Goal: Find specific page/section: Find specific page/section

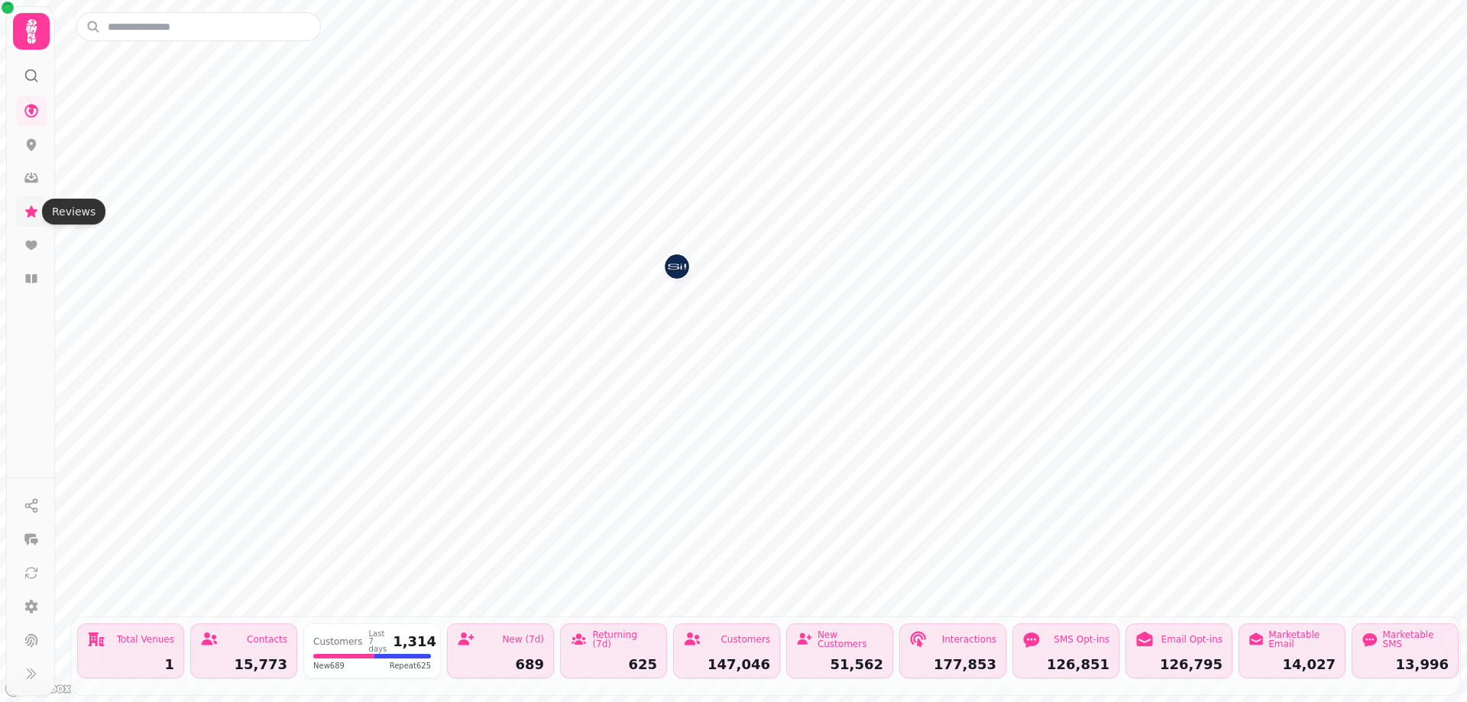
click at [35, 217] on icon at bounding box center [31, 211] width 12 height 11
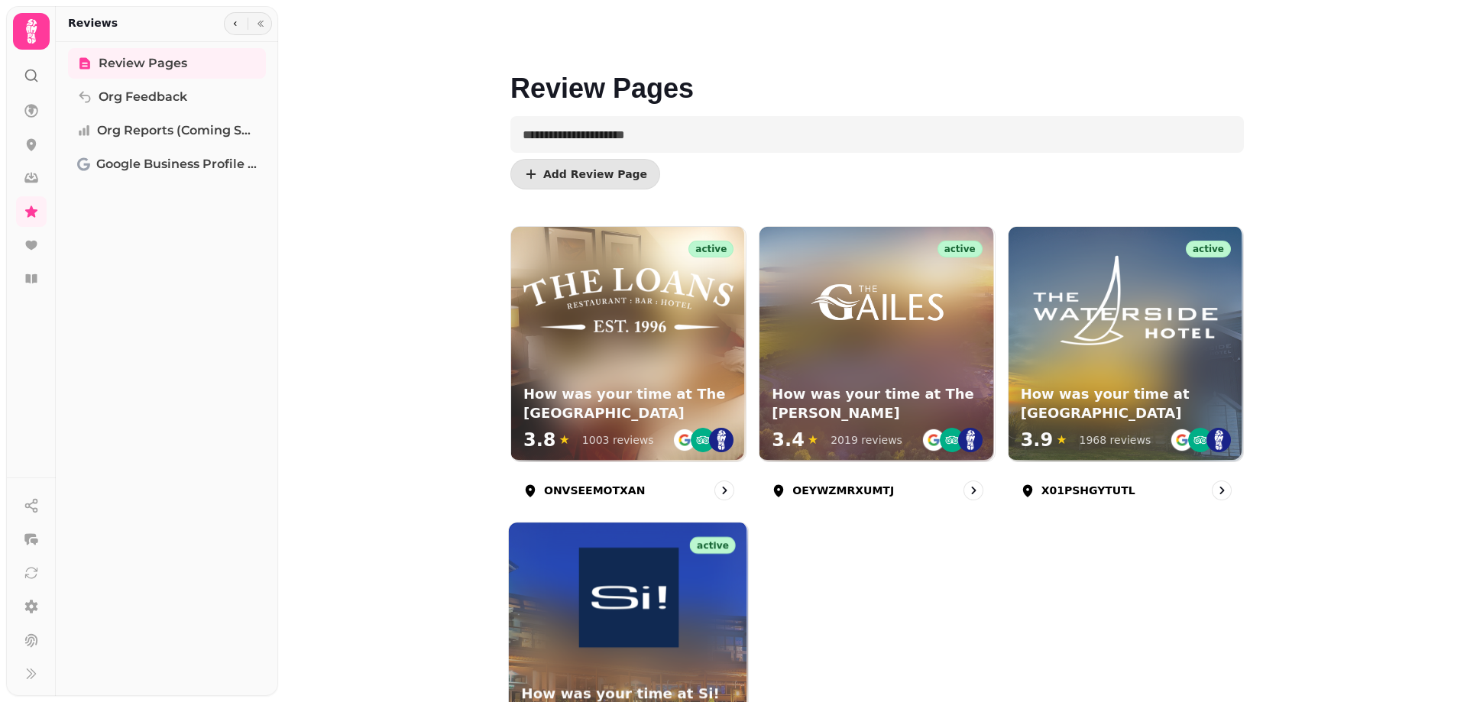
click at [641, 591] on img at bounding box center [628, 598] width 100 height 100
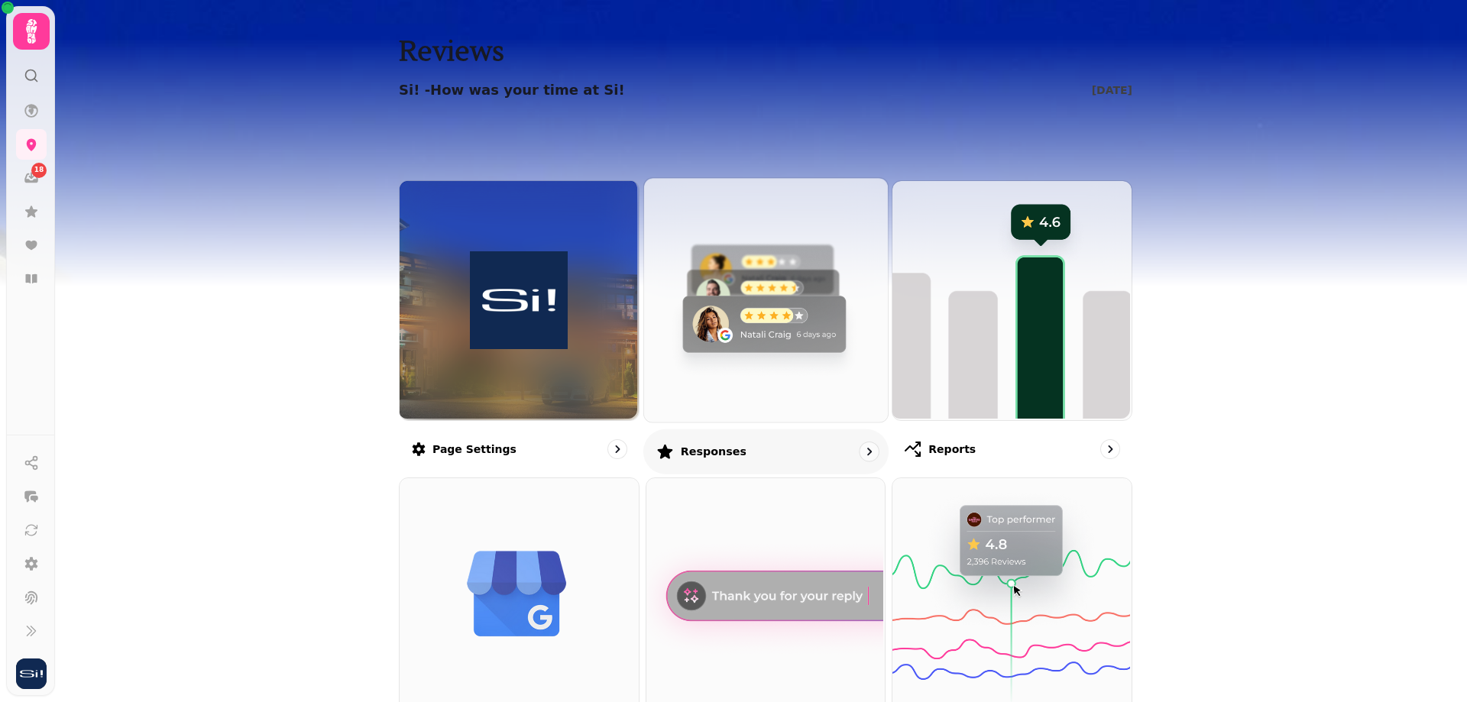
click at [795, 383] on img at bounding box center [764, 299] width 244 height 244
